Goal: Find specific page/section: Find specific page/section

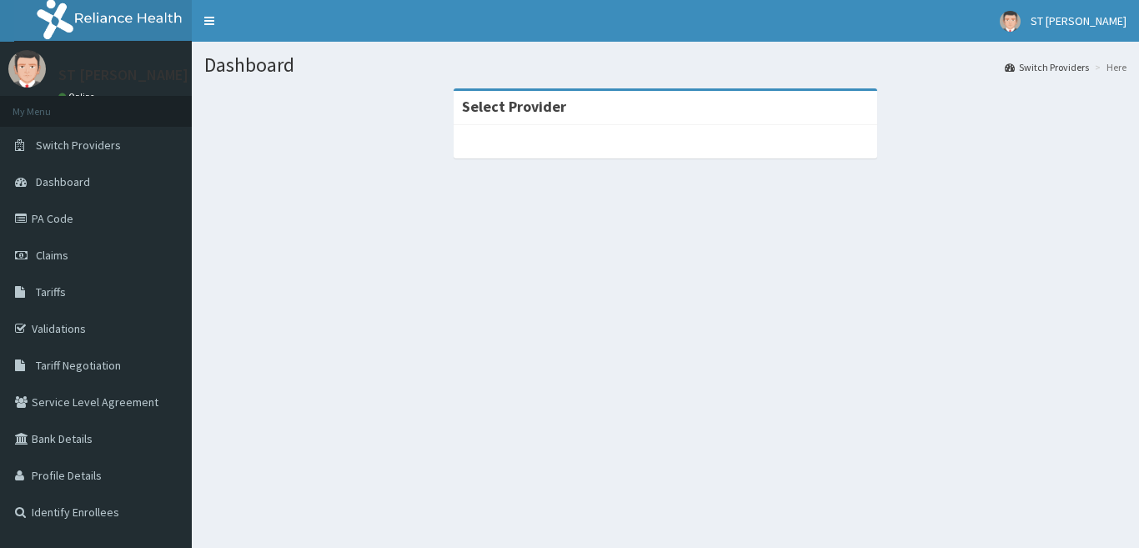
click at [47, 218] on link "PA Code" at bounding box center [96, 218] width 192 height 37
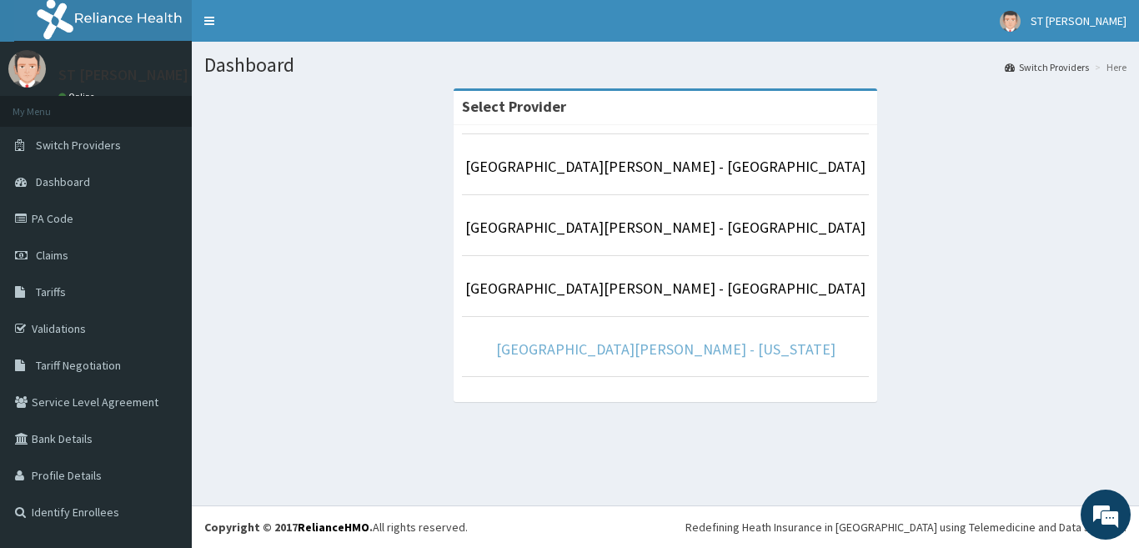
click at [625, 344] on link "[GEOGRAPHIC_DATA][PERSON_NAME] - [US_STATE]" at bounding box center [665, 348] width 339 height 19
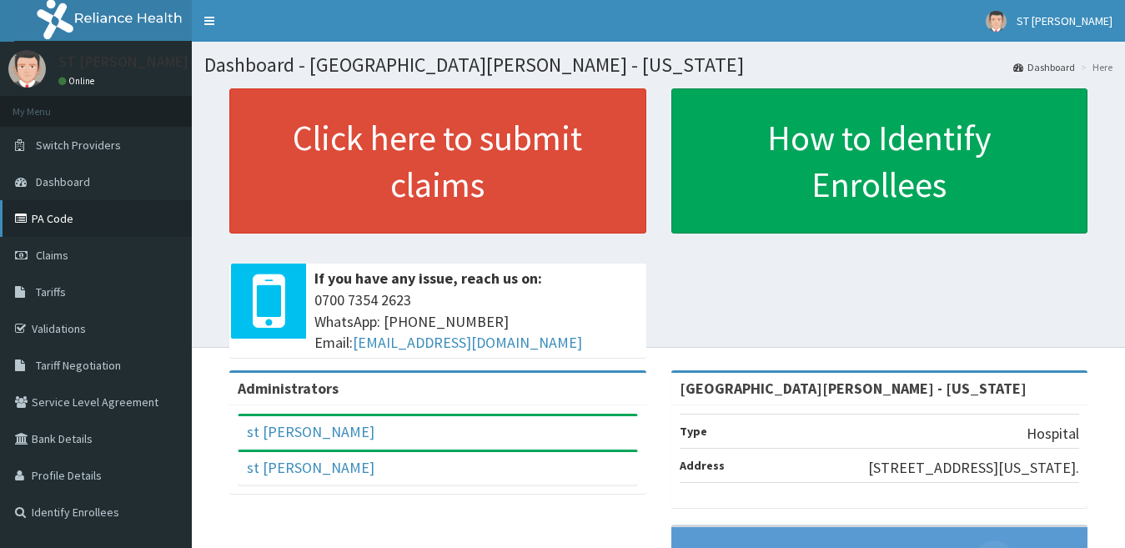
click at [95, 214] on link "PA Code" at bounding box center [96, 218] width 192 height 37
